Goal: Information Seeking & Learning: Learn about a topic

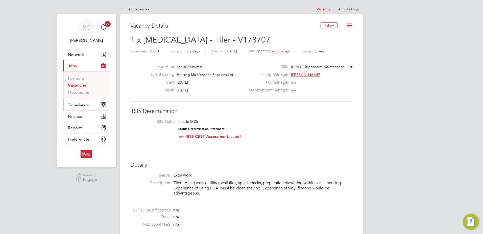
click at [78, 106] on span "Timesheets" at bounding box center [78, 104] width 21 height 5
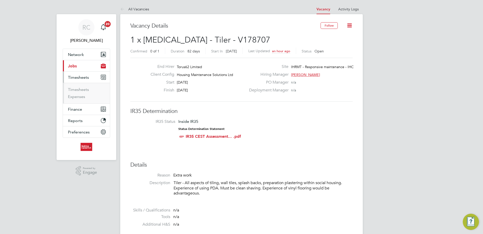
click at [81, 66] on button "Current page: Jobs" at bounding box center [86, 65] width 47 height 11
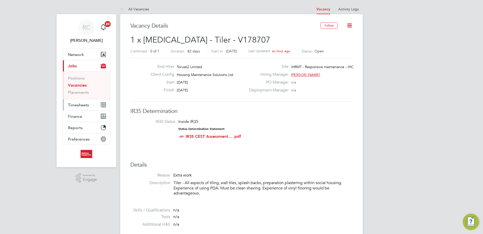
click at [83, 102] on button "Timesheets" at bounding box center [86, 104] width 47 height 11
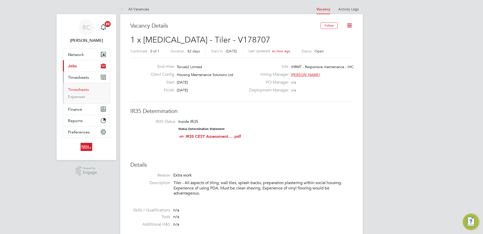
click at [83, 90] on link "Timesheets" at bounding box center [78, 89] width 21 height 5
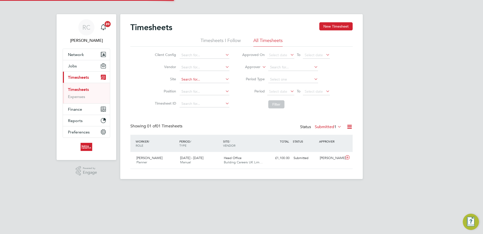
scroll to position [13, 44]
click at [192, 93] on input at bounding box center [205, 91] width 50 height 7
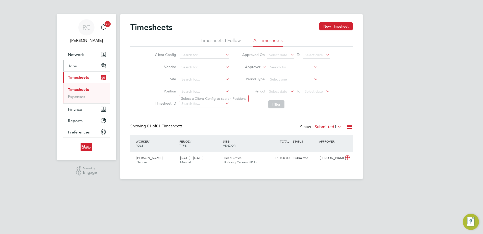
click at [84, 66] on button "Jobs" at bounding box center [86, 65] width 47 height 11
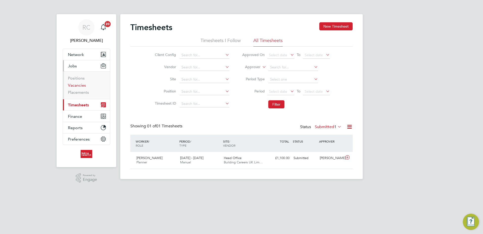
click at [83, 87] on link "Vacancies" at bounding box center [77, 85] width 18 height 5
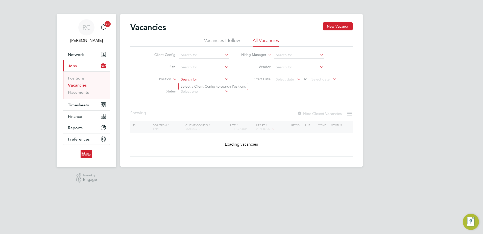
click at [208, 81] on input at bounding box center [204, 79] width 50 height 7
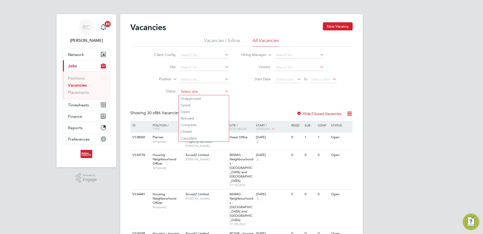
click at [188, 91] on input at bounding box center [204, 91] width 50 height 7
click at [193, 109] on li "Open" at bounding box center [204, 111] width 50 height 7
type input "Open"
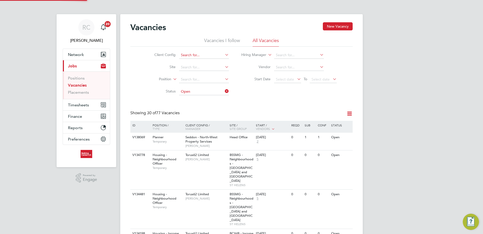
click at [190, 54] on input at bounding box center [204, 55] width 50 height 7
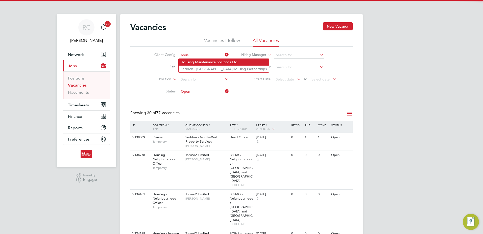
click at [195, 61] on li "Hous ing Maintenance Solutions Ltd" at bounding box center [224, 62] width 90 height 7
type input "Housing Maintenance Solutions Ltd"
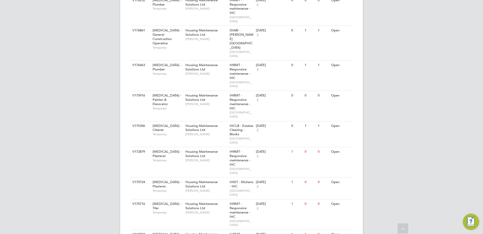
scroll to position [383, 0]
click at [224, 199] on div "Housing Maintenance Solutions Ltd Mark Haley" at bounding box center [206, 207] width 44 height 17
click at [451, 39] on div "RC Rhys Cook Notifications 20 Applications: Network Team Members Businesses Sit…" at bounding box center [241, 74] width 483 height 914
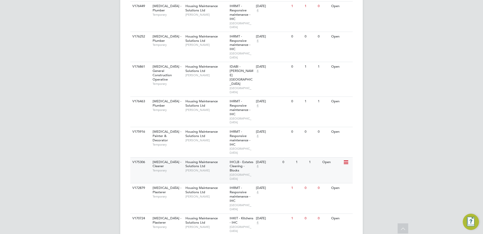
scroll to position [354, 0]
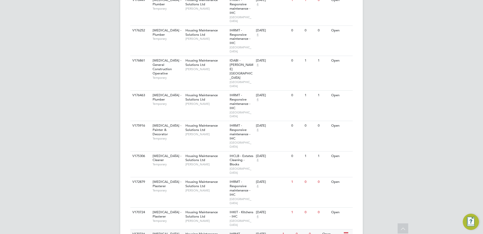
click at [219, 229] on div "Housing Maintenance Solutions Ltd Mark Haley" at bounding box center [206, 237] width 44 height 17
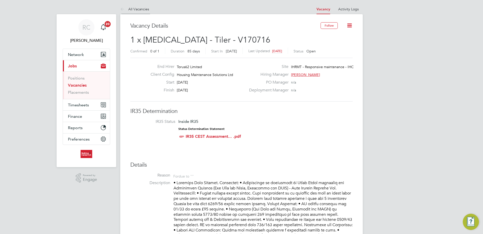
click at [140, 9] on link "All Vacancies" at bounding box center [134, 9] width 29 height 5
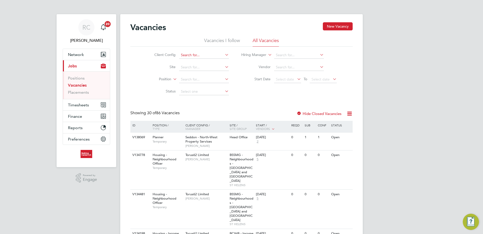
click at [194, 58] on input at bounding box center [204, 55] width 50 height 7
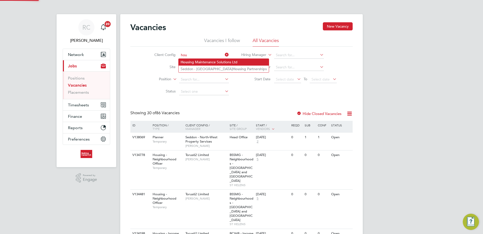
click at [191, 60] on li "Hou sing Maintenance Solutions Ltd" at bounding box center [224, 62] width 90 height 7
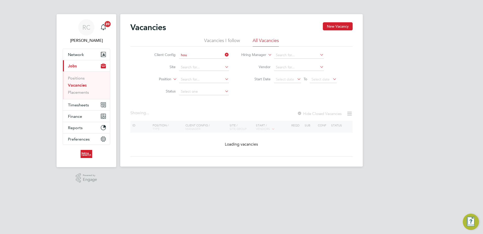
type input "Housing Maintenance Solutions Ltd"
click at [195, 91] on input at bounding box center [204, 91] width 50 height 7
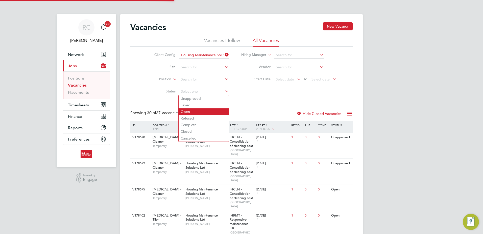
click at [194, 110] on li "Open" at bounding box center [204, 111] width 50 height 7
type input "Open"
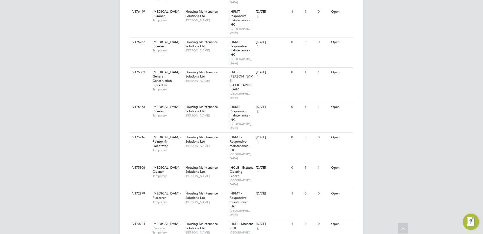
scroll to position [354, 0]
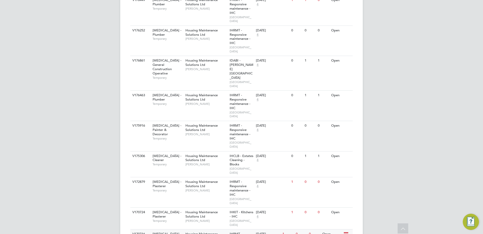
click at [224, 229] on div "Housing Maintenance Solutions Ltd Mark Haley" at bounding box center [206, 237] width 44 height 17
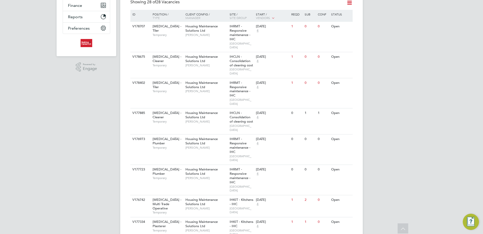
scroll to position [101, 0]
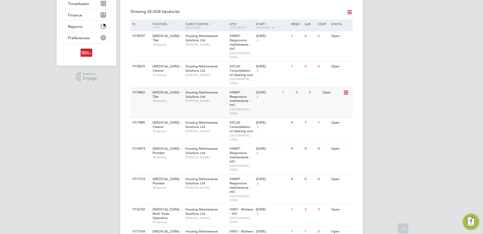
click at [217, 96] on div "Housing Maintenance Solutions Ltd Daniel Johnson" at bounding box center [206, 96] width 44 height 17
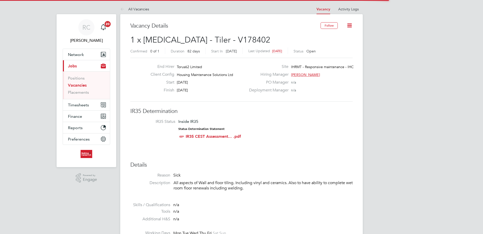
scroll to position [15, 35]
